Goal: Check status: Check status

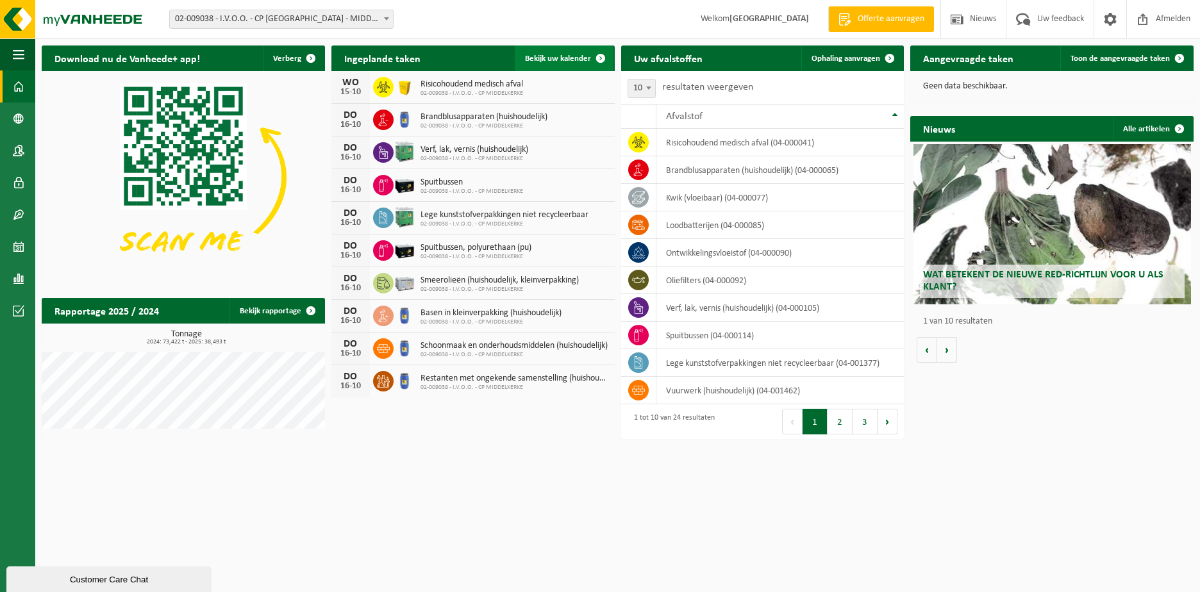
click at [567, 62] on span "Bekijk uw kalender" at bounding box center [558, 58] width 66 height 8
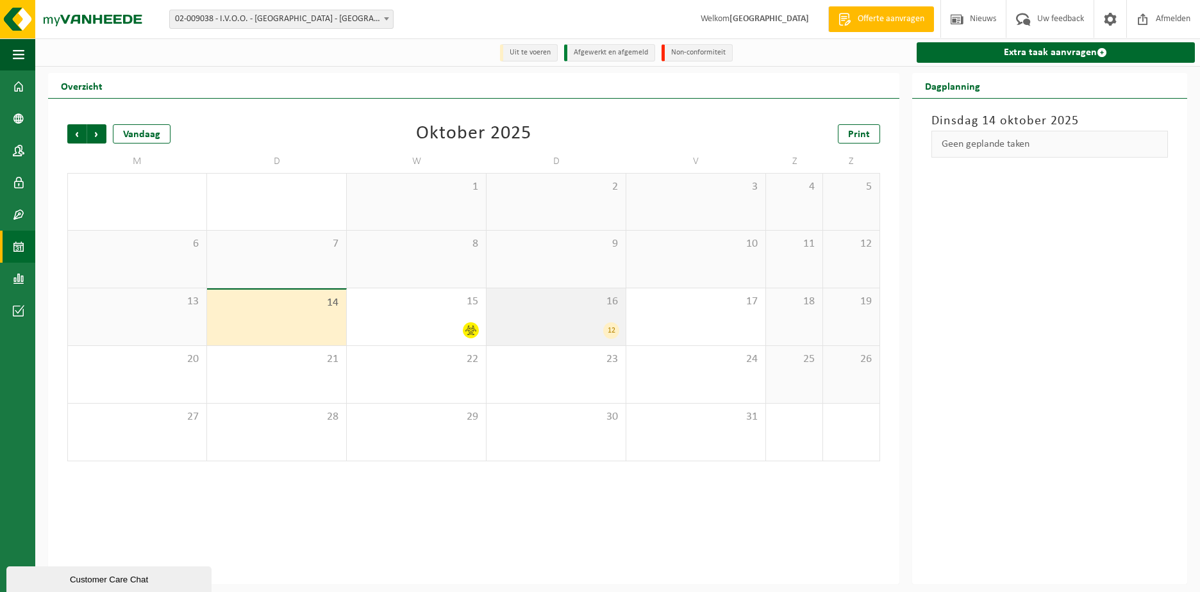
click at [575, 325] on div "12" at bounding box center [556, 330] width 126 height 17
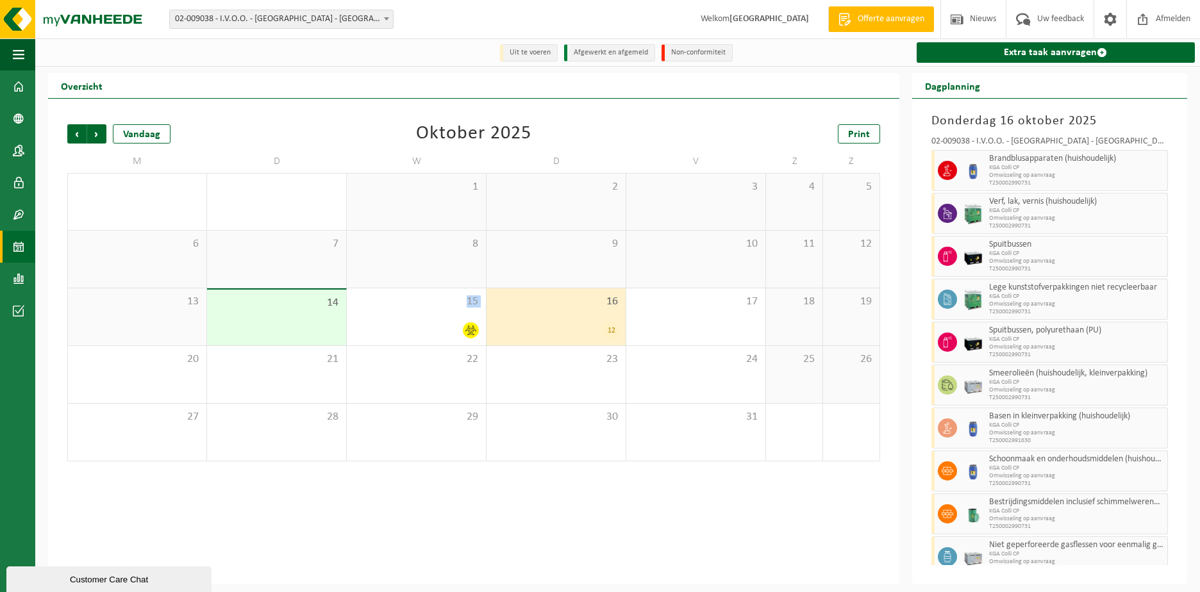
drag, startPoint x: 445, startPoint y: 313, endPoint x: 572, endPoint y: 305, distance: 127.2
click at [572, 305] on tr "13 14 15 16 12 17 18 19" at bounding box center [473, 317] width 813 height 58
click at [555, 306] on span "16" at bounding box center [556, 302] width 126 height 14
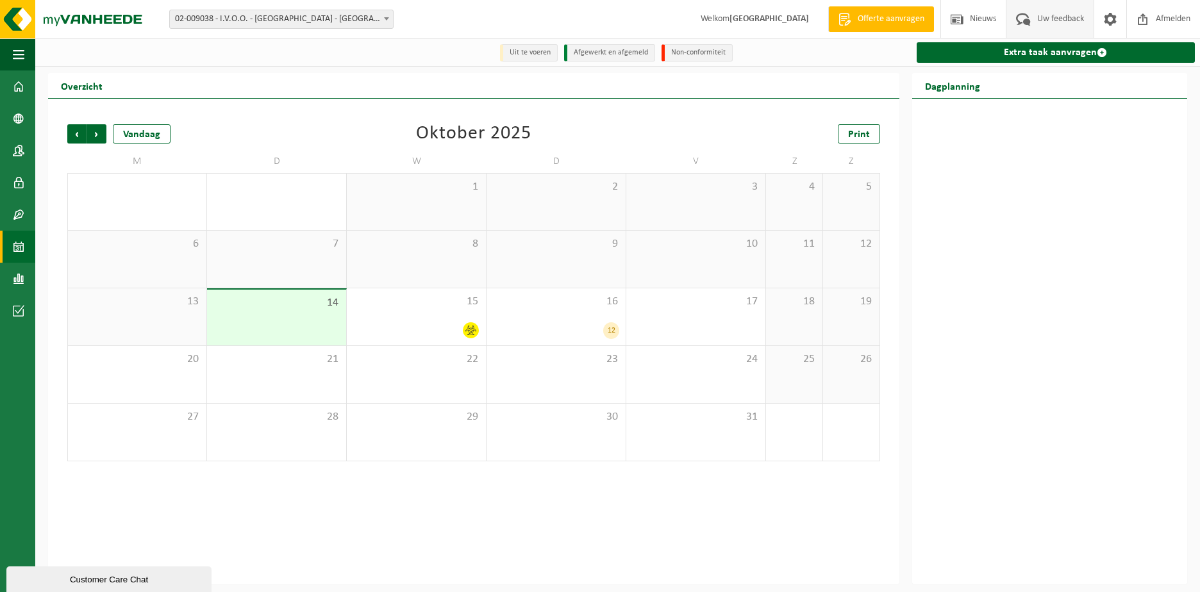
click at [1065, 17] on span "Uw feedback" at bounding box center [1060, 19] width 53 height 38
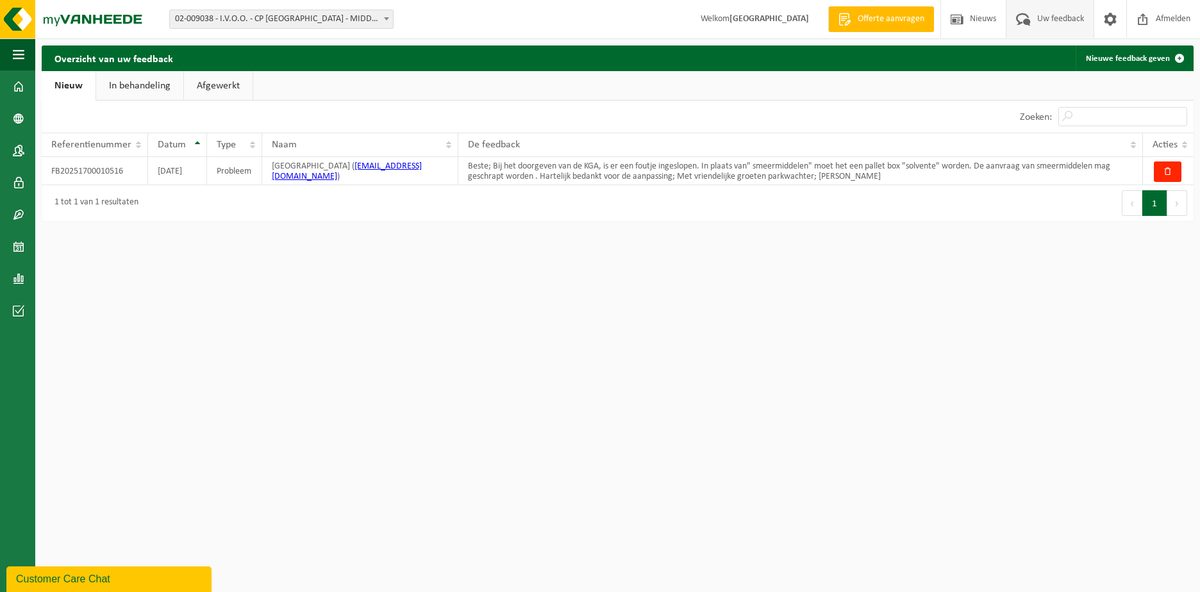
click at [122, 88] on link "In behandeling" at bounding box center [139, 85] width 87 height 29
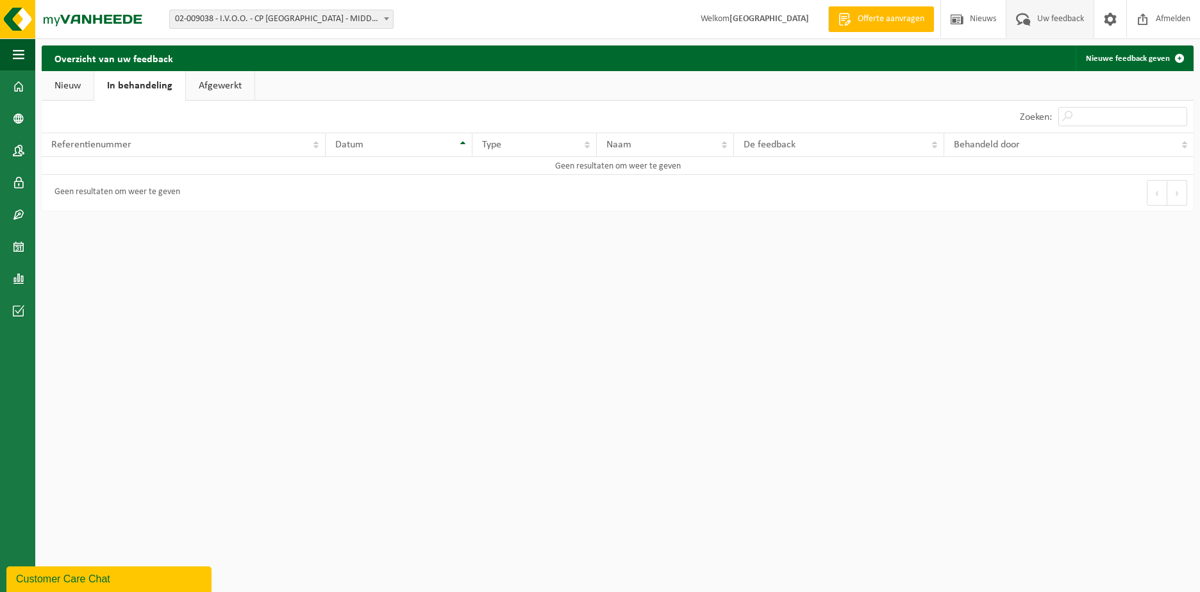
click at [236, 83] on link "Afgewerkt" at bounding box center [220, 85] width 69 height 29
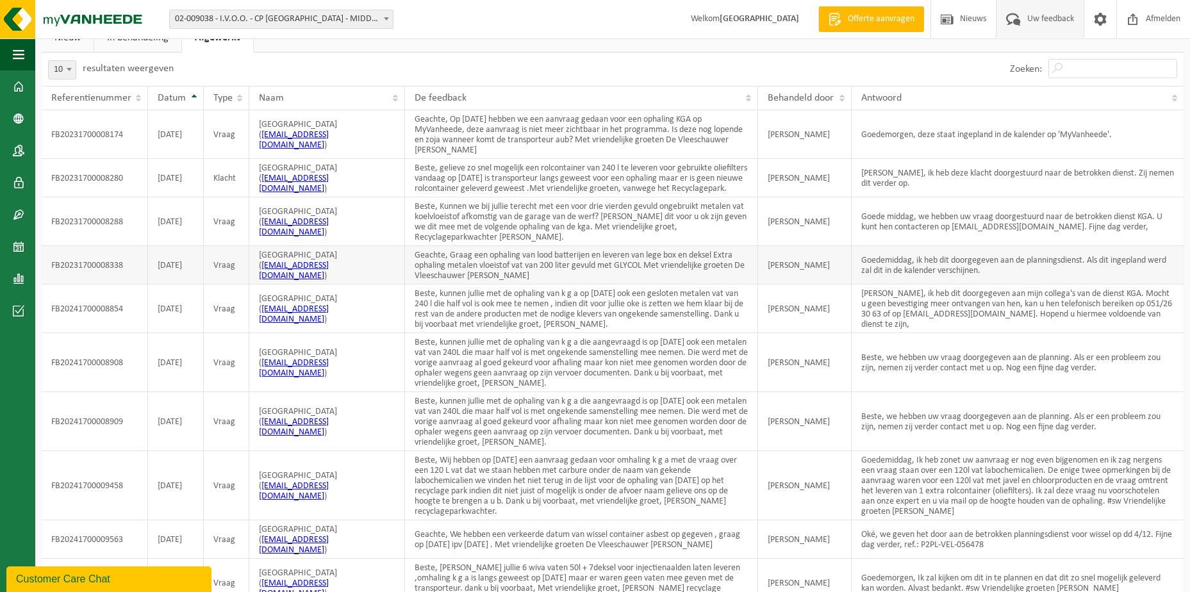
scroll to position [113, 0]
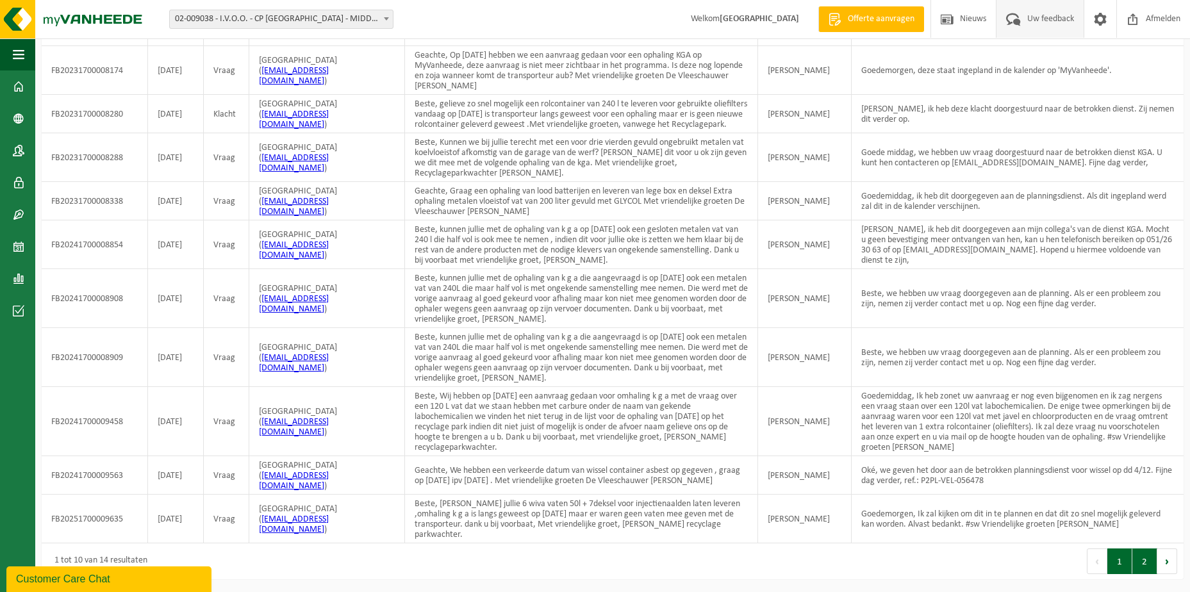
click at [1145, 566] on button "2" at bounding box center [1145, 562] width 25 height 26
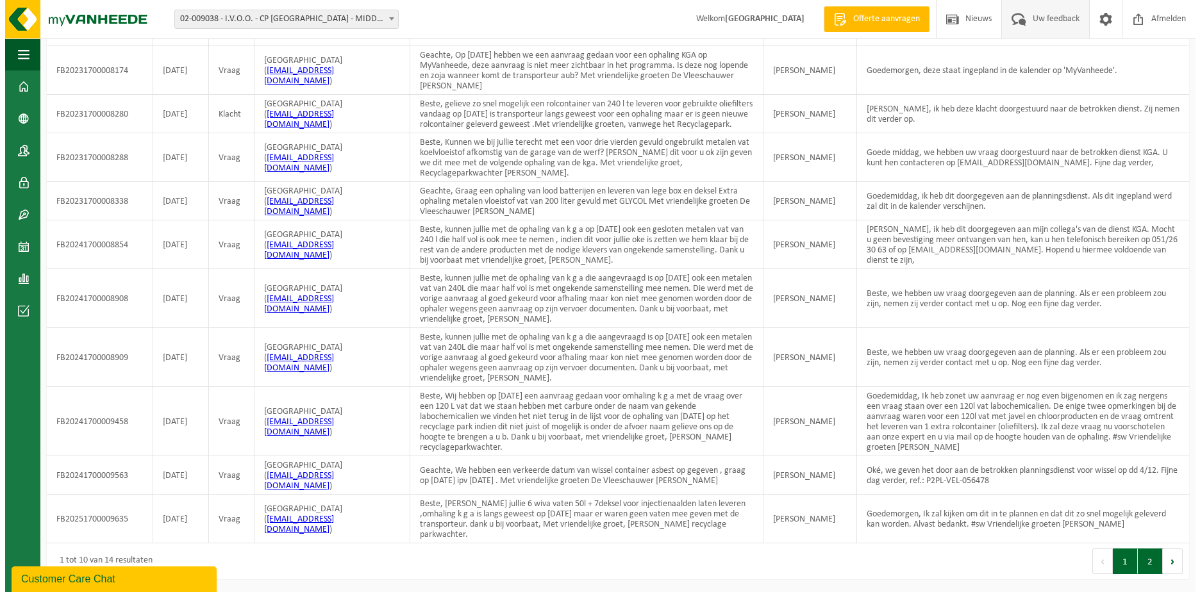
scroll to position [0, 0]
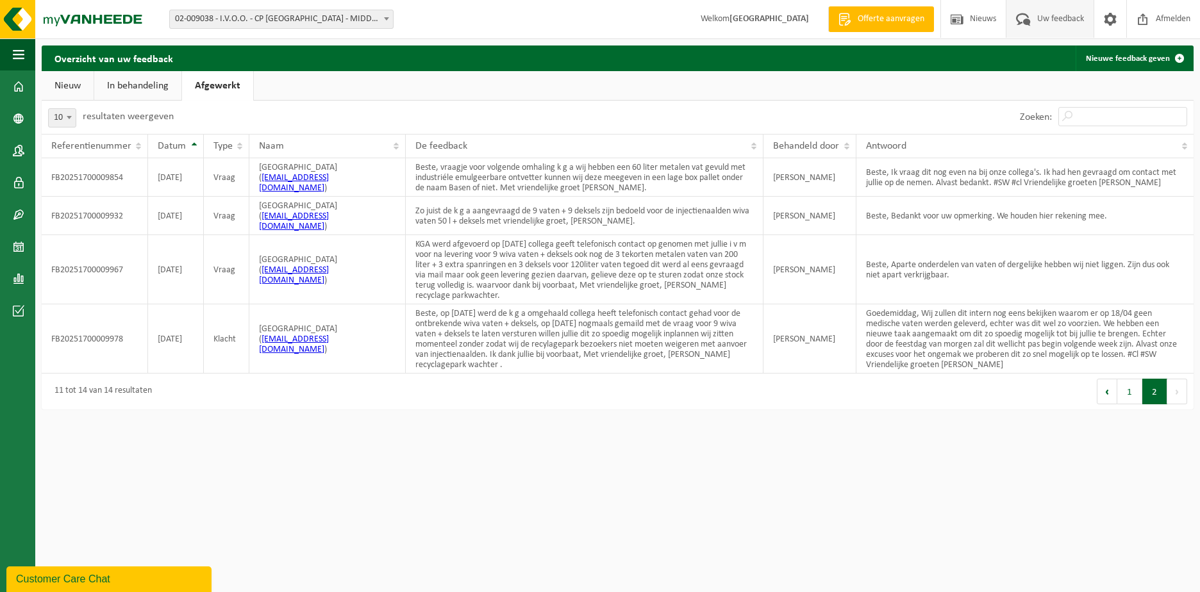
click at [128, 85] on link "In behandeling" at bounding box center [137, 85] width 87 height 29
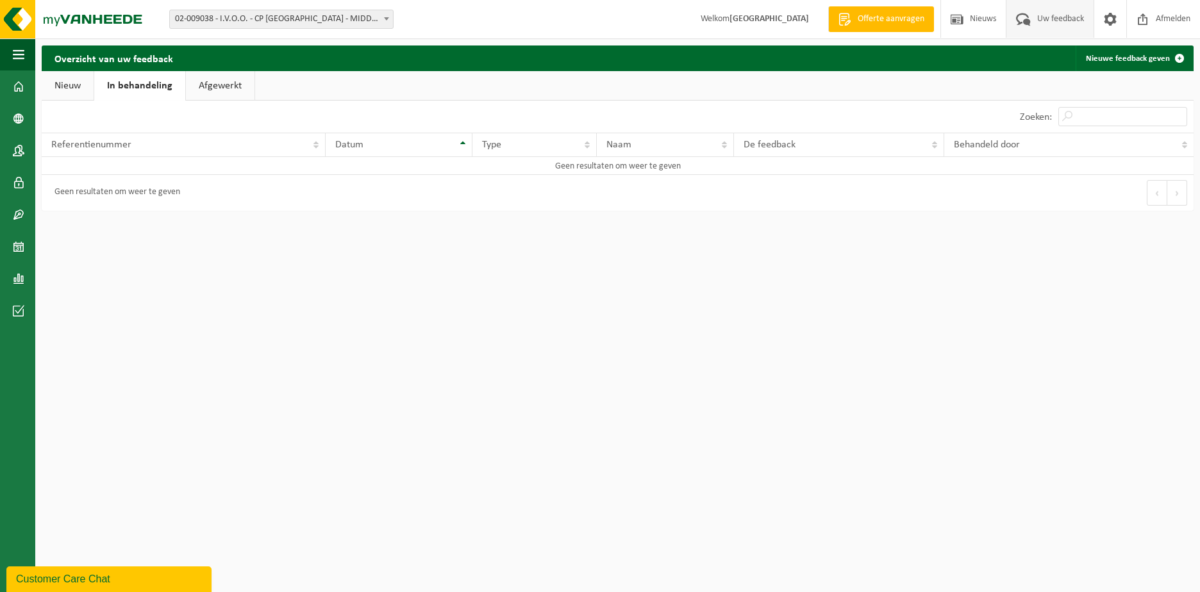
click at [206, 86] on link "Afgewerkt" at bounding box center [220, 85] width 69 height 29
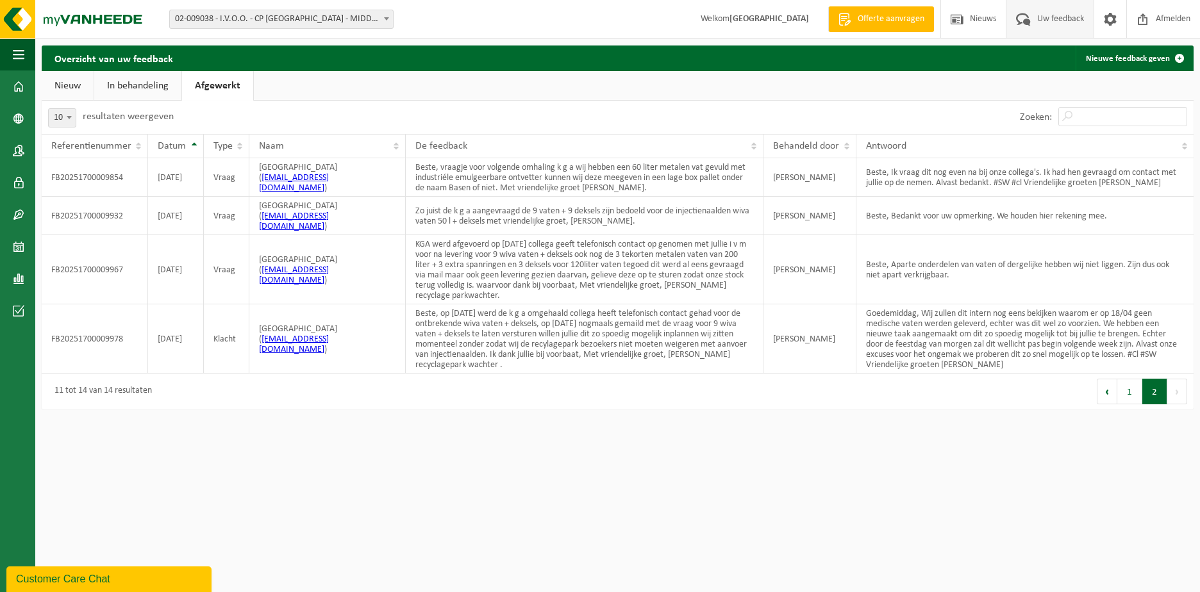
click at [137, 90] on link "In behandeling" at bounding box center [137, 85] width 87 height 29
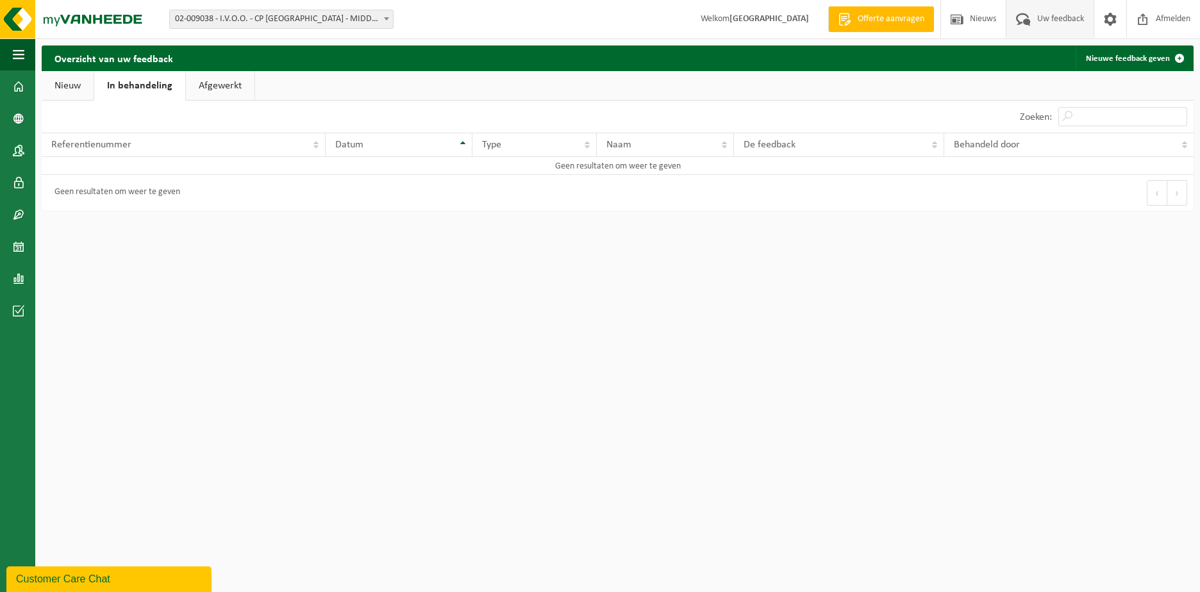
click at [50, 88] on link "Nieuw" at bounding box center [68, 85] width 52 height 29
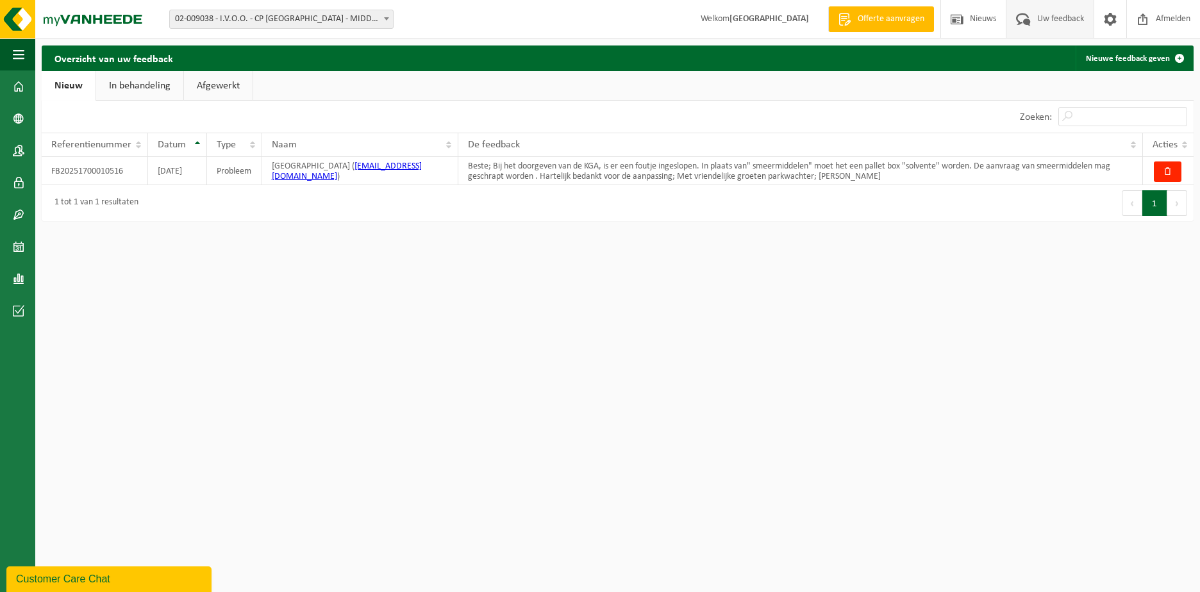
click at [213, 85] on link "Afgewerkt" at bounding box center [218, 85] width 69 height 29
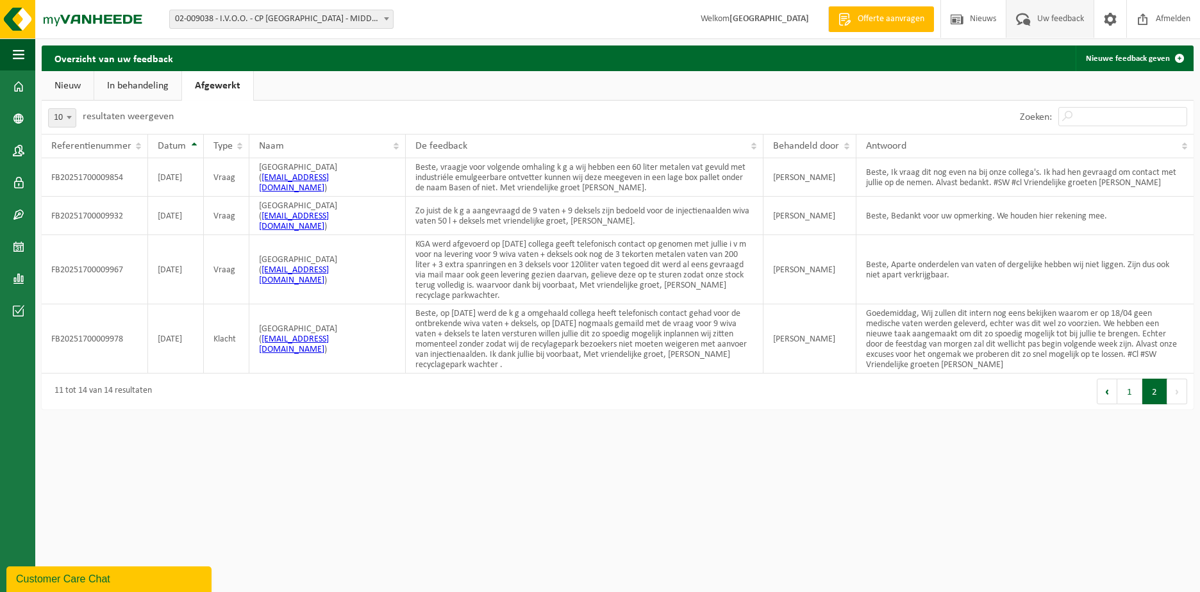
click at [119, 86] on link "In behandeling" at bounding box center [137, 85] width 87 height 29
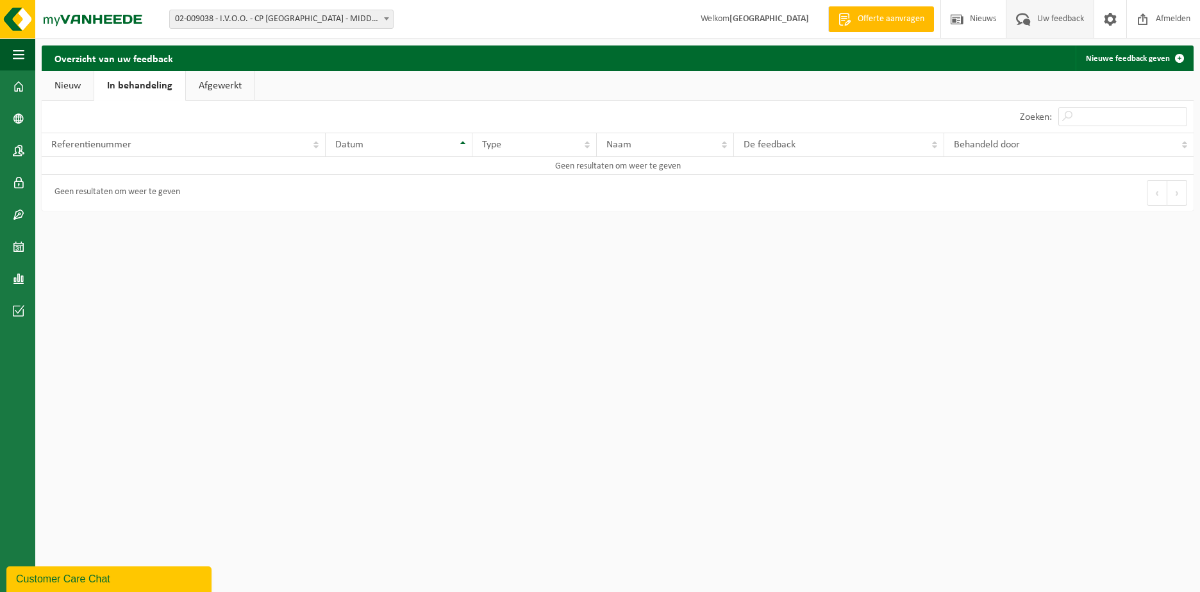
click at [74, 88] on link "Nieuw" at bounding box center [68, 85] width 52 height 29
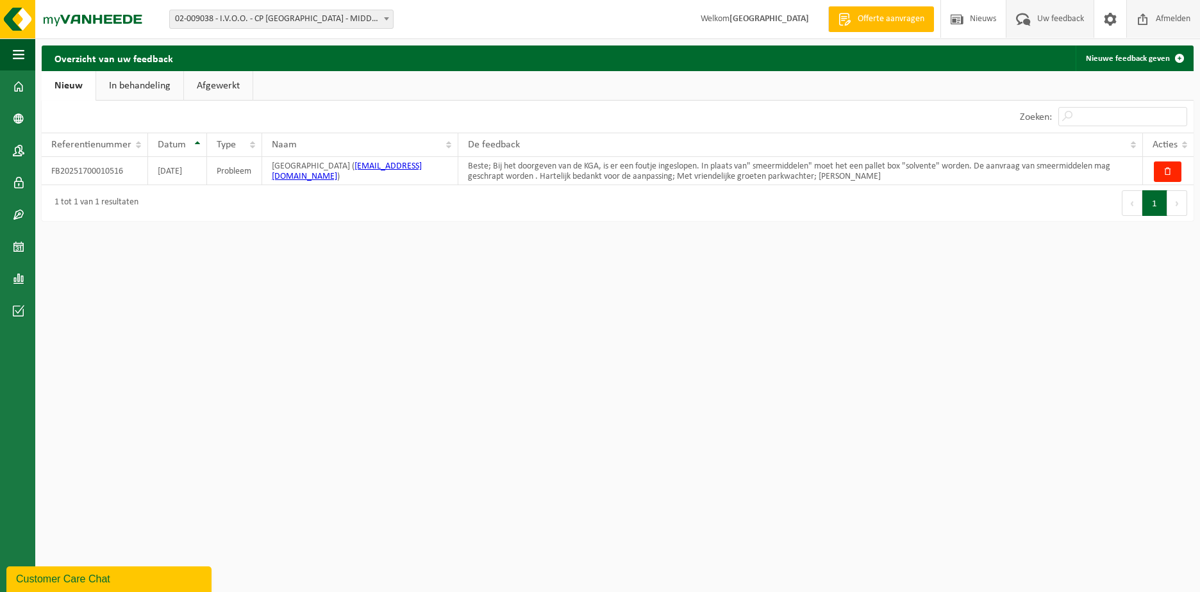
click at [1168, 15] on span "Afmelden" at bounding box center [1172, 19] width 41 height 38
